Goal: Transaction & Acquisition: Purchase product/service

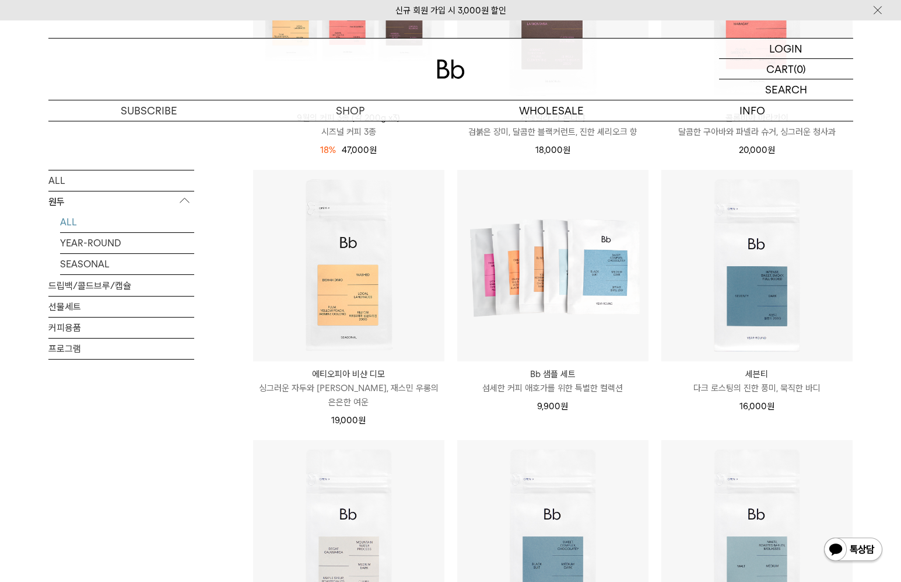
scroll to position [595, 0]
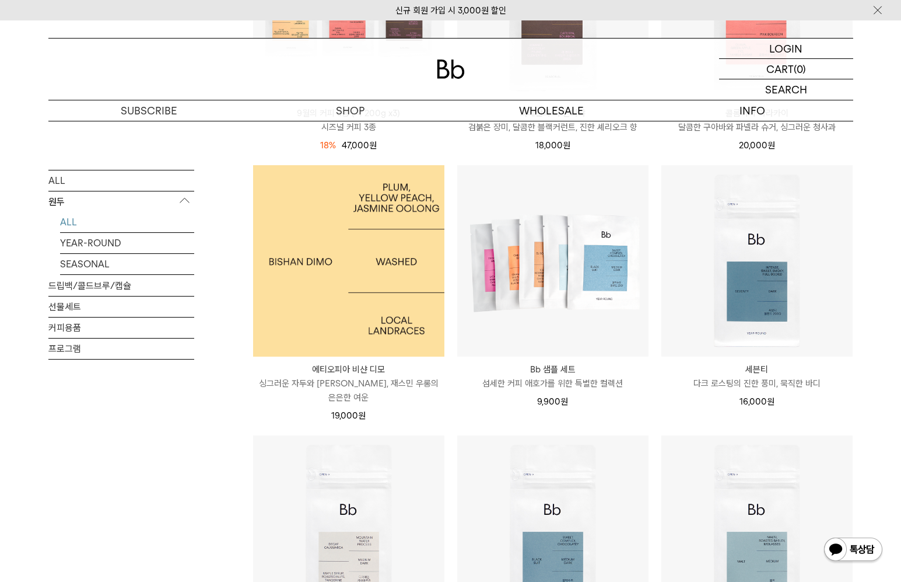
click at [364, 300] on img at bounding box center [348, 260] width 191 height 191
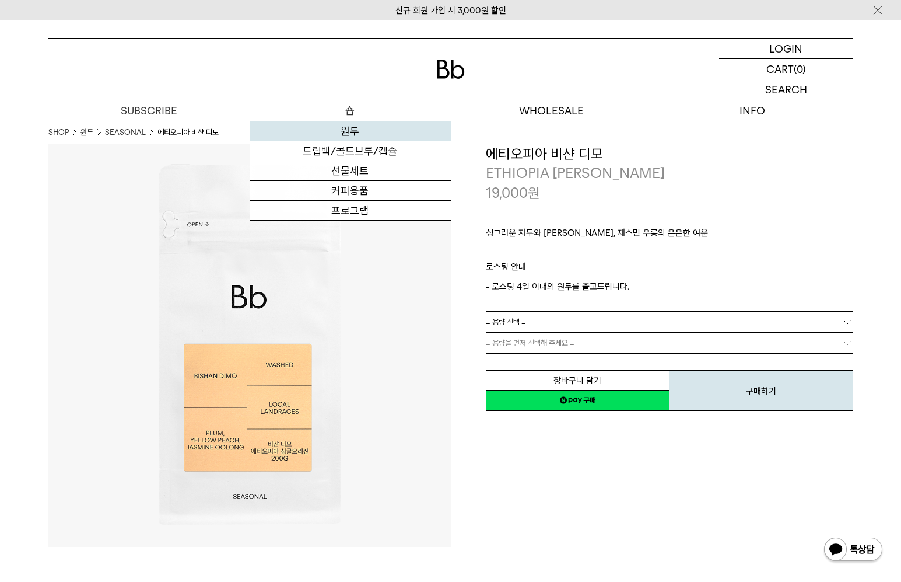
click at [353, 133] on link "원두" at bounding box center [350, 131] width 201 height 20
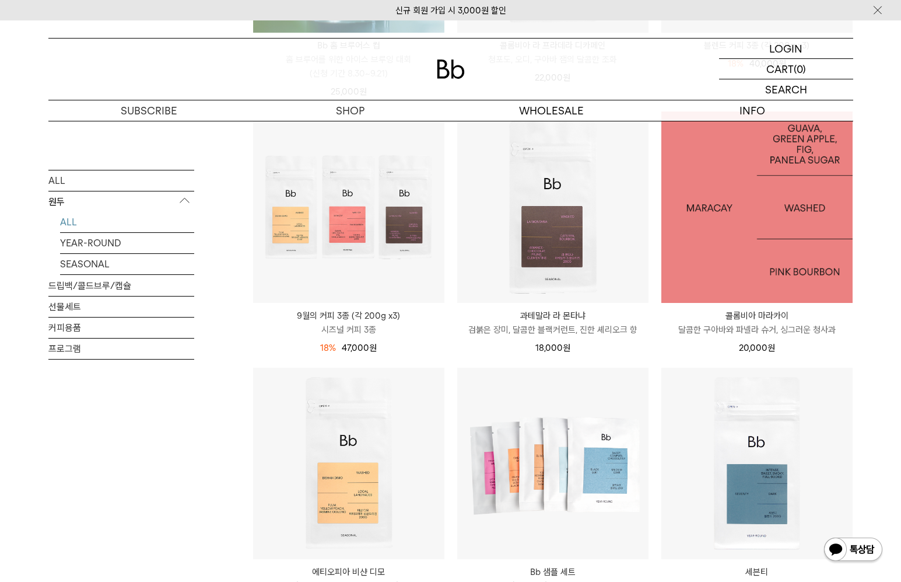
scroll to position [394, 0]
click at [758, 271] on img at bounding box center [757, 205] width 191 height 191
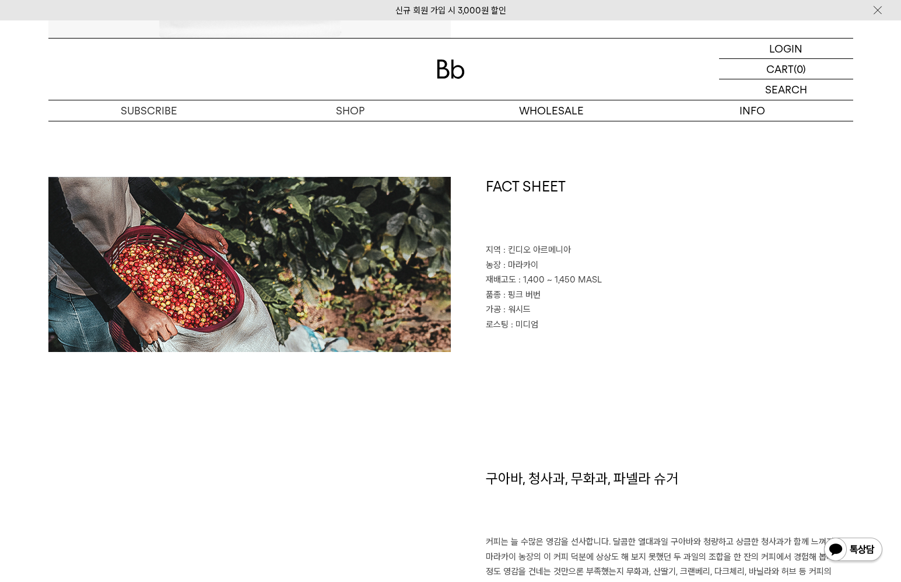
scroll to position [487, 0]
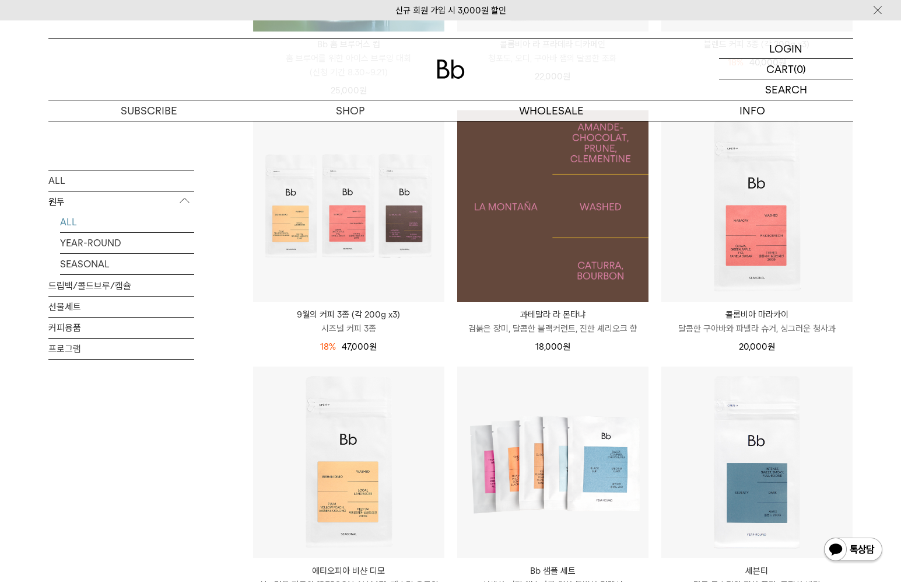
click at [549, 237] on img at bounding box center [552, 205] width 191 height 191
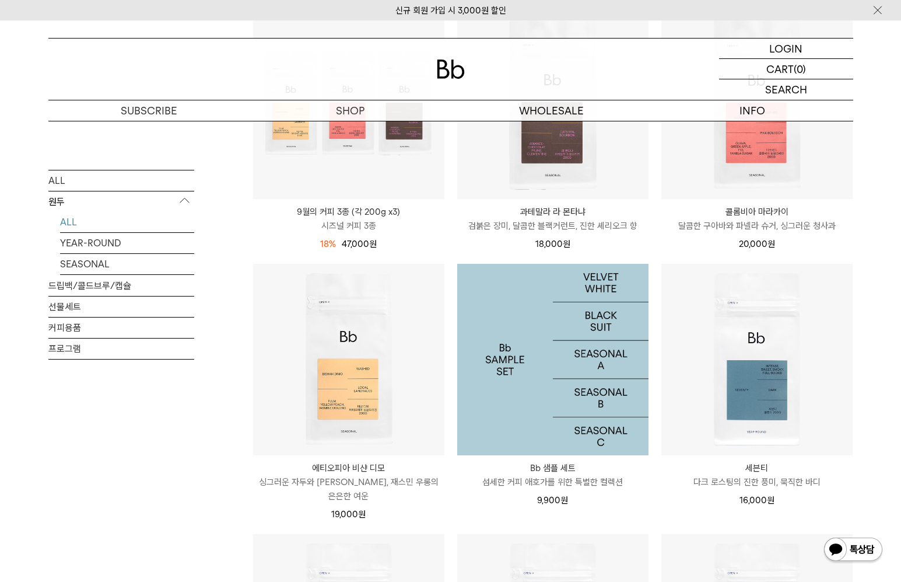
scroll to position [496, 0]
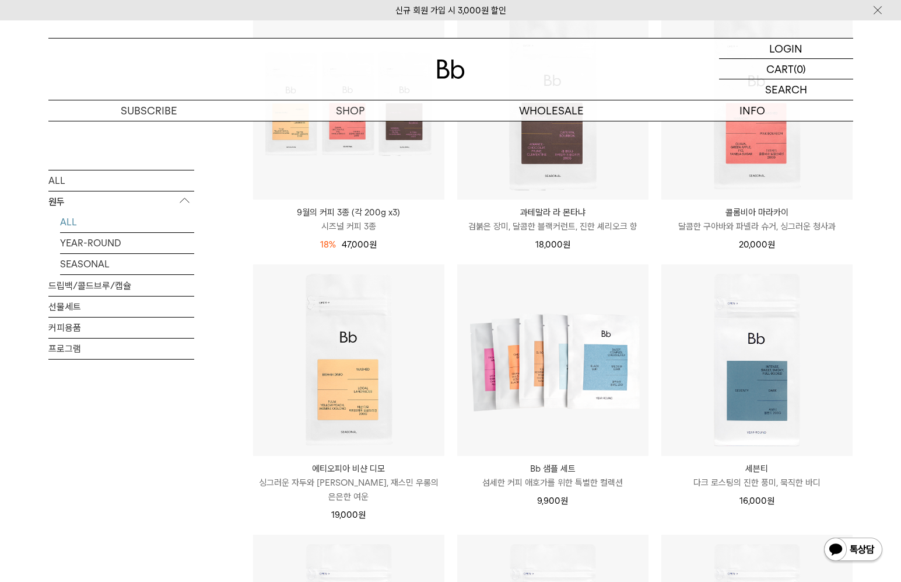
click at [356, 213] on p "9월의 커피 3종 (각 200g x3)" at bounding box center [348, 212] width 191 height 14
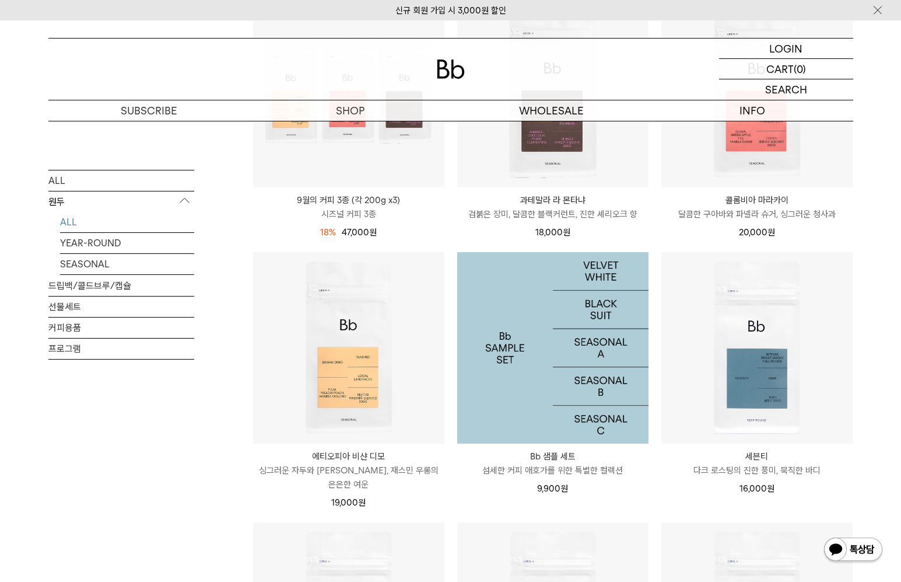
scroll to position [510, 0]
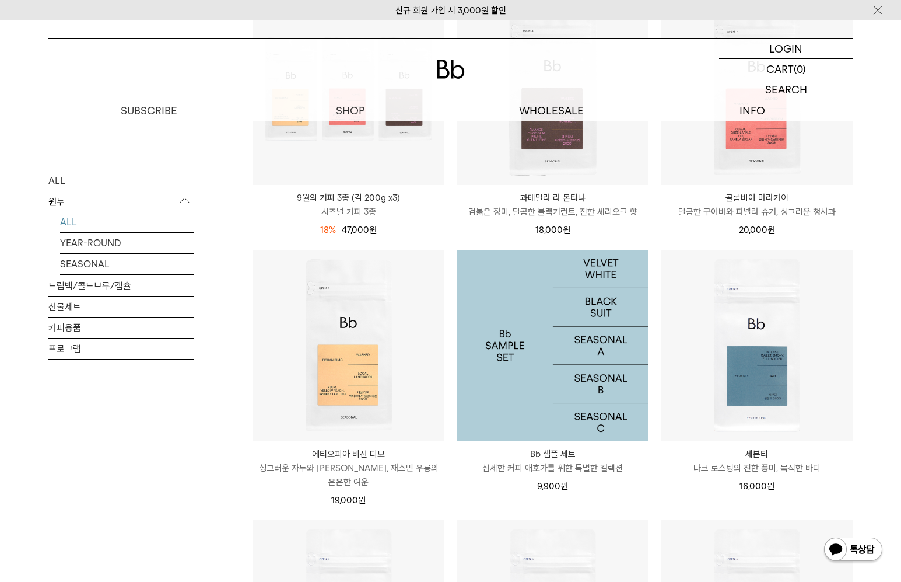
click at [574, 366] on img at bounding box center [552, 345] width 191 height 191
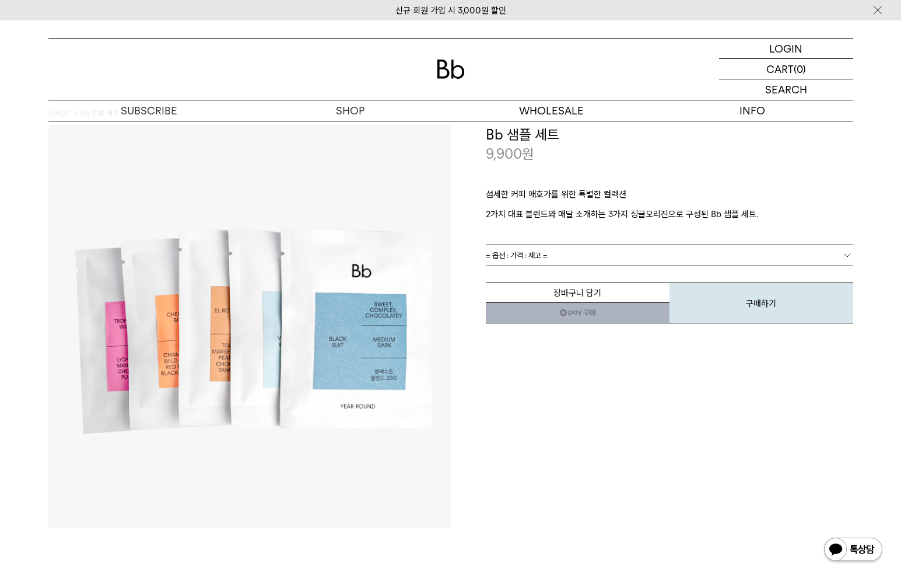
scroll to position [20, 0]
click at [607, 247] on link "= 옵션 : 가격 : 재고 =" at bounding box center [670, 254] width 368 height 20
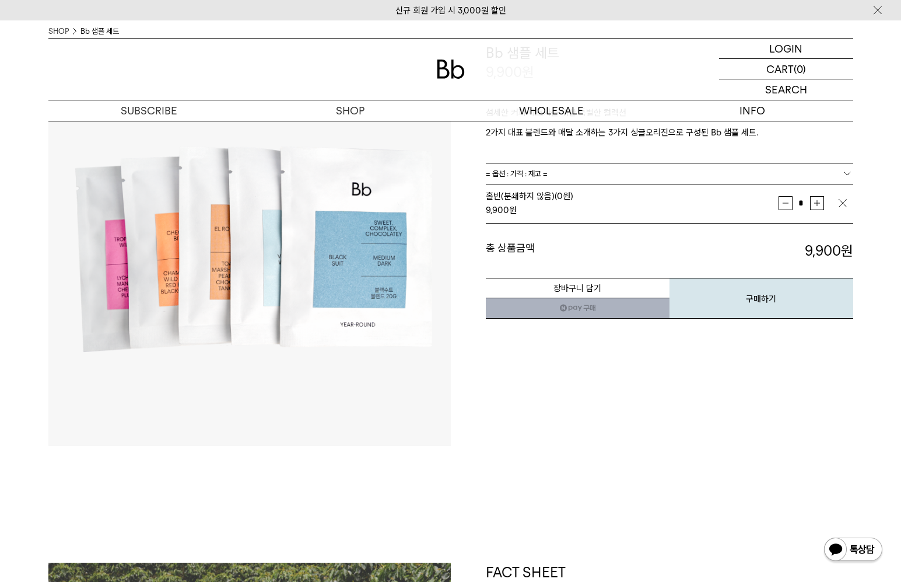
scroll to position [79, 0]
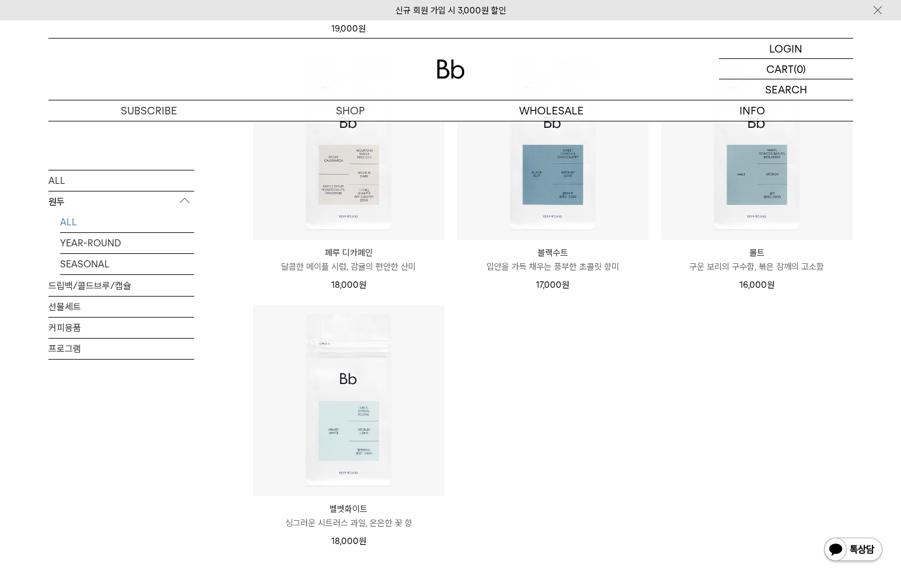
scroll to position [994, 0]
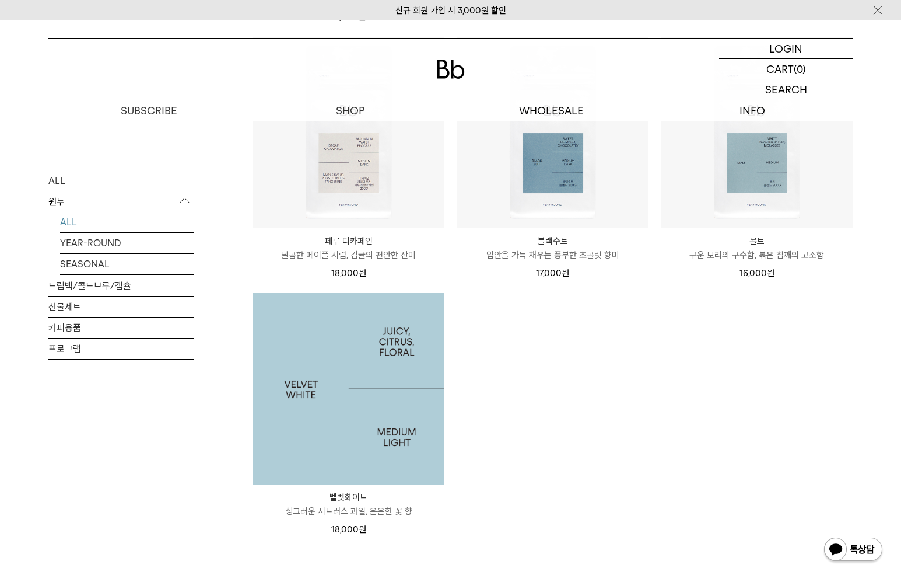
click at [369, 372] on img at bounding box center [348, 388] width 191 height 191
